Goal: Find specific page/section: Find specific page/section

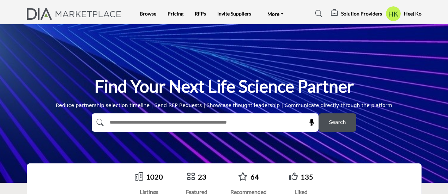
click at [124, 124] on input "text" at bounding box center [190, 123] width 168 height 11
type input "*****"
click at [319, 114] on button "Search" at bounding box center [338, 123] width 38 height 18
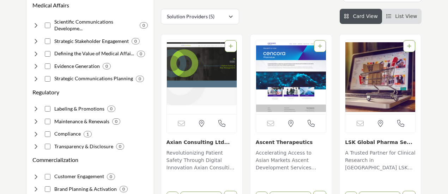
scroll to position [167, 0]
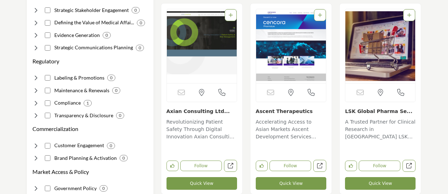
click at [205, 111] on link "Axian Consulting Ltd..." at bounding box center [199, 112] width 64 height 6
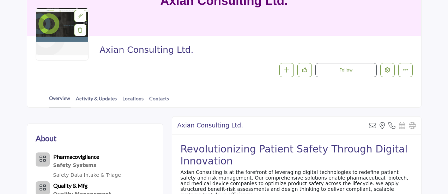
scroll to position [85, 0]
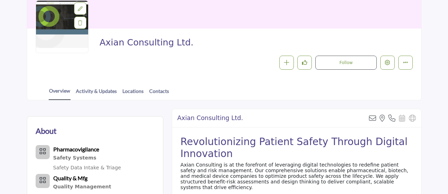
drag, startPoint x: 449, startPoint y: 21, endPoint x: 451, endPoint y: 61, distance: 40.6
drag, startPoint x: 448, startPoint y: 44, endPoint x: 451, endPoint y: 63, distance: 19.4
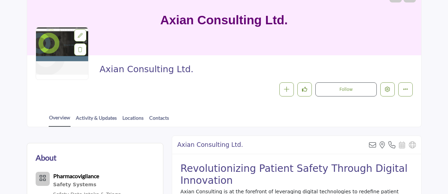
scroll to position [61, 0]
